Goal: Navigation & Orientation: Find specific page/section

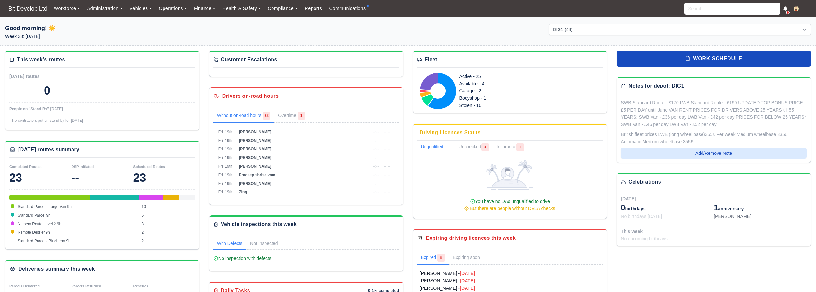
select select "2"
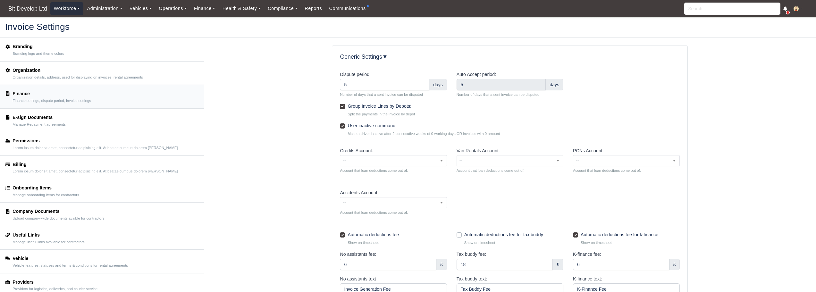
click at [70, 8] on link "Workforce" at bounding box center [66, 8] width 33 height 13
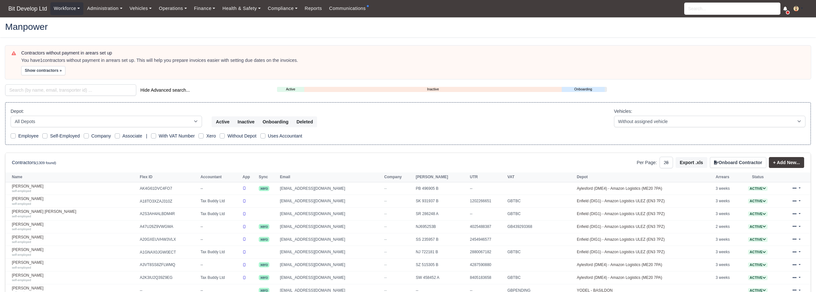
select select "25"
click at [27, 187] on link "Abdul Ohid self-employed" at bounding box center [74, 188] width 125 height 9
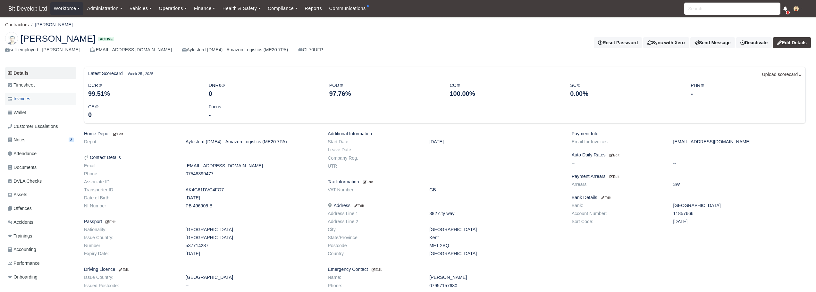
click at [28, 97] on span "Invoices" at bounding box center [19, 98] width 22 height 7
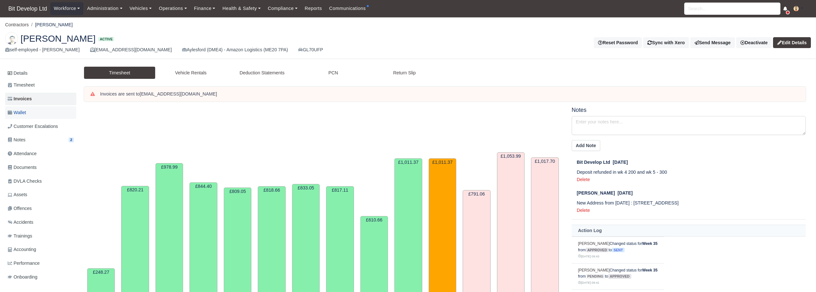
click at [29, 113] on link "Wallet" at bounding box center [40, 112] width 71 height 13
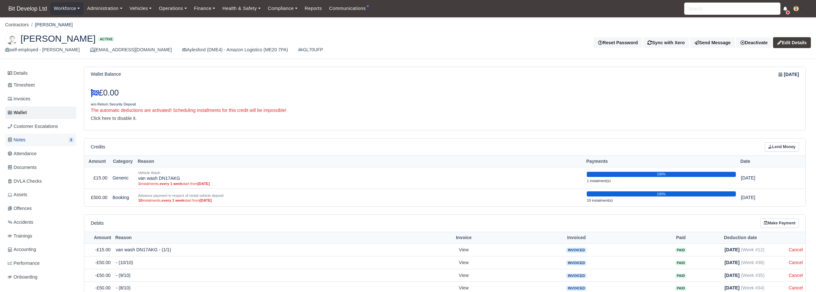
click at [30, 138] on link "Notes 2" at bounding box center [40, 140] width 71 height 13
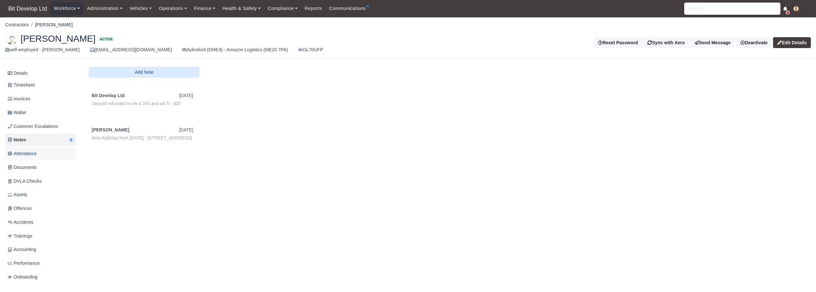
click at [34, 155] on span "Attendance" at bounding box center [22, 153] width 29 height 7
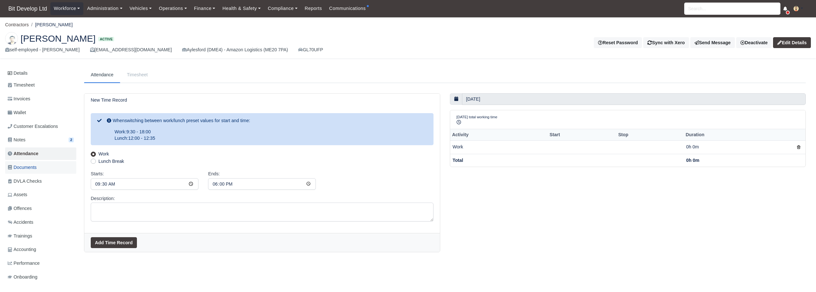
click at [33, 167] on span "Documents" at bounding box center [22, 167] width 29 height 7
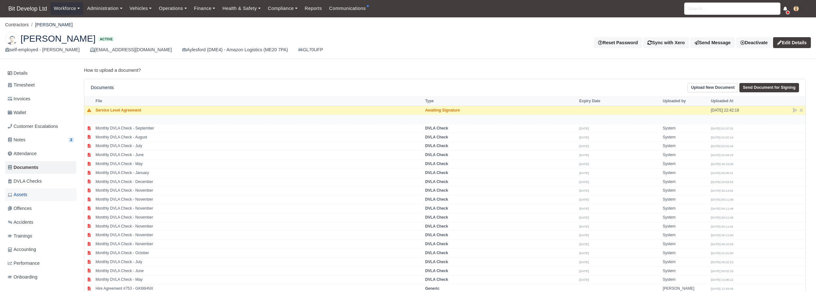
click at [30, 193] on link "Assets" at bounding box center [40, 195] width 71 height 13
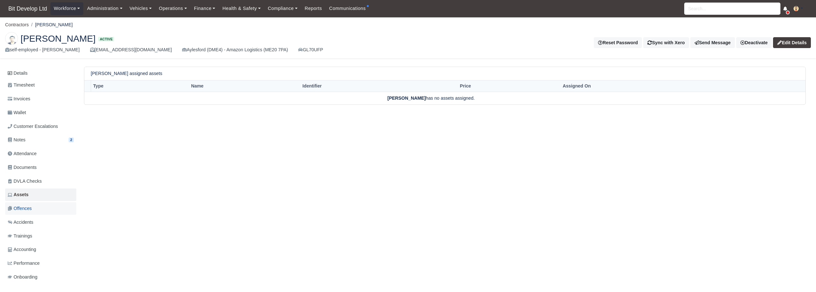
click at [28, 211] on span "Offences" at bounding box center [20, 208] width 24 height 7
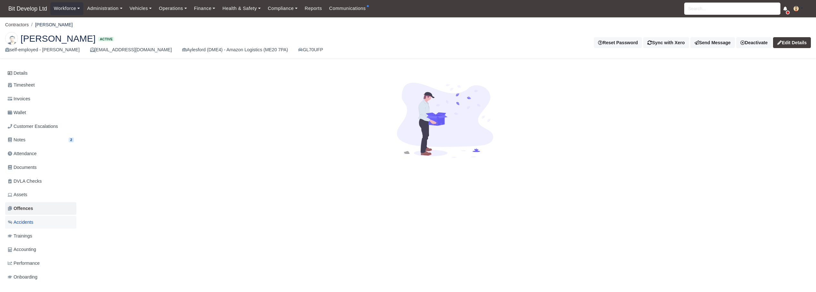
click at [28, 222] on span "Accidents" at bounding box center [21, 222] width 26 height 7
click at [30, 241] on link "Trainings" at bounding box center [40, 236] width 71 height 13
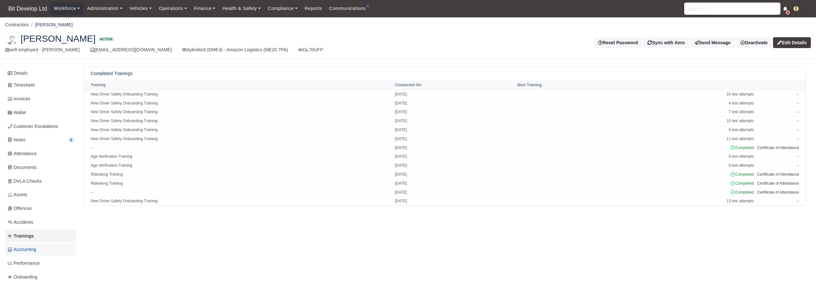
click at [30, 247] on span "Accounting" at bounding box center [22, 249] width 29 height 7
